Goal: Task Accomplishment & Management: Manage account settings

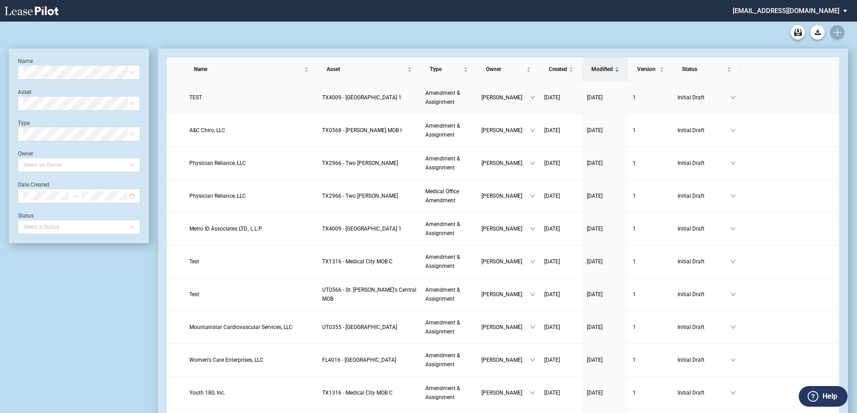
click at [826, 11] on md-select "[EMAIL_ADDRESS][DOMAIN_NAME] Change Password 2-Factor Authentication Form Manag…" at bounding box center [793, 10] width 123 height 20
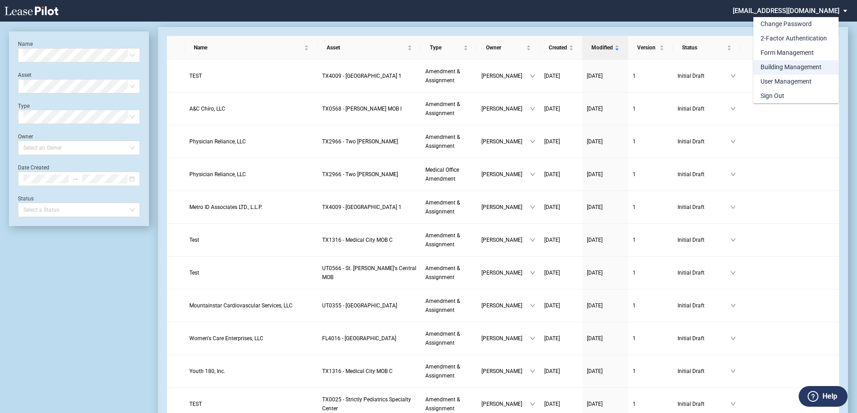
click at [789, 68] on div "Building Management" at bounding box center [791, 67] width 61 height 9
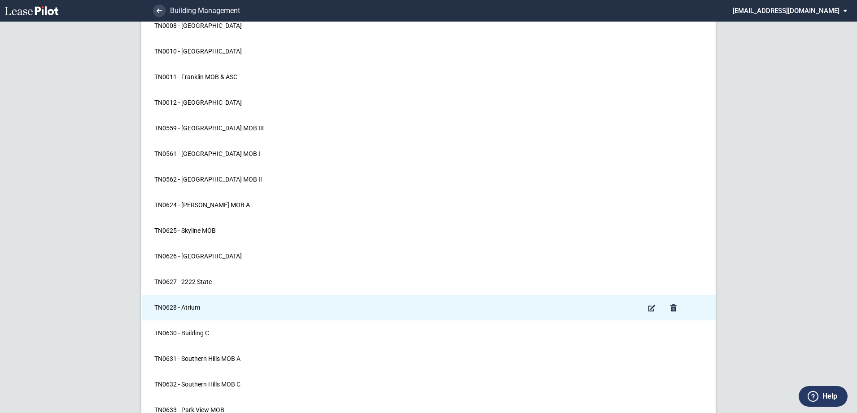
scroll to position [14576, 0]
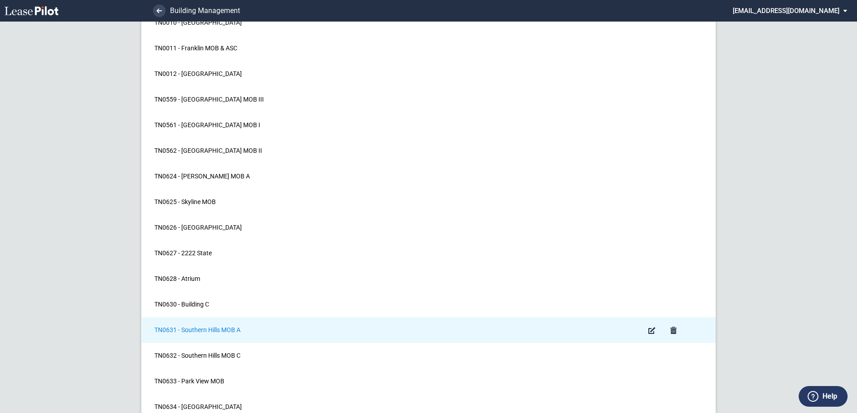
click at [177, 329] on span "TN0631 - Southern Hills MOB A" at bounding box center [197, 329] width 86 height 7
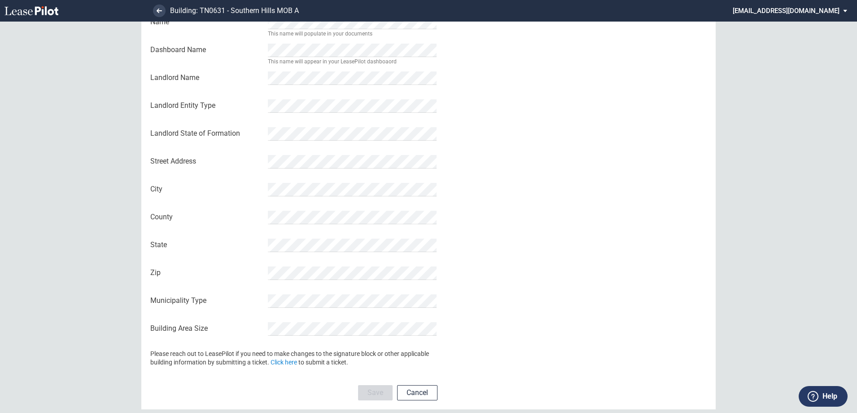
scroll to position [86, 0]
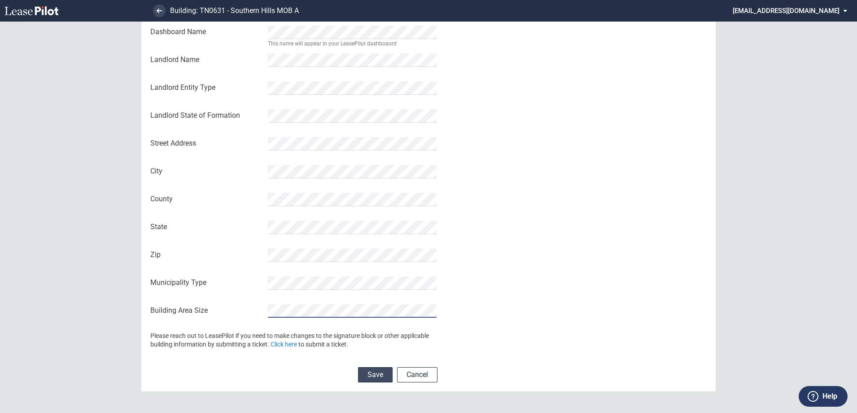
click at [373, 378] on button "Save" at bounding box center [375, 374] width 35 height 15
